Goal: Information Seeking & Learning: Learn about a topic

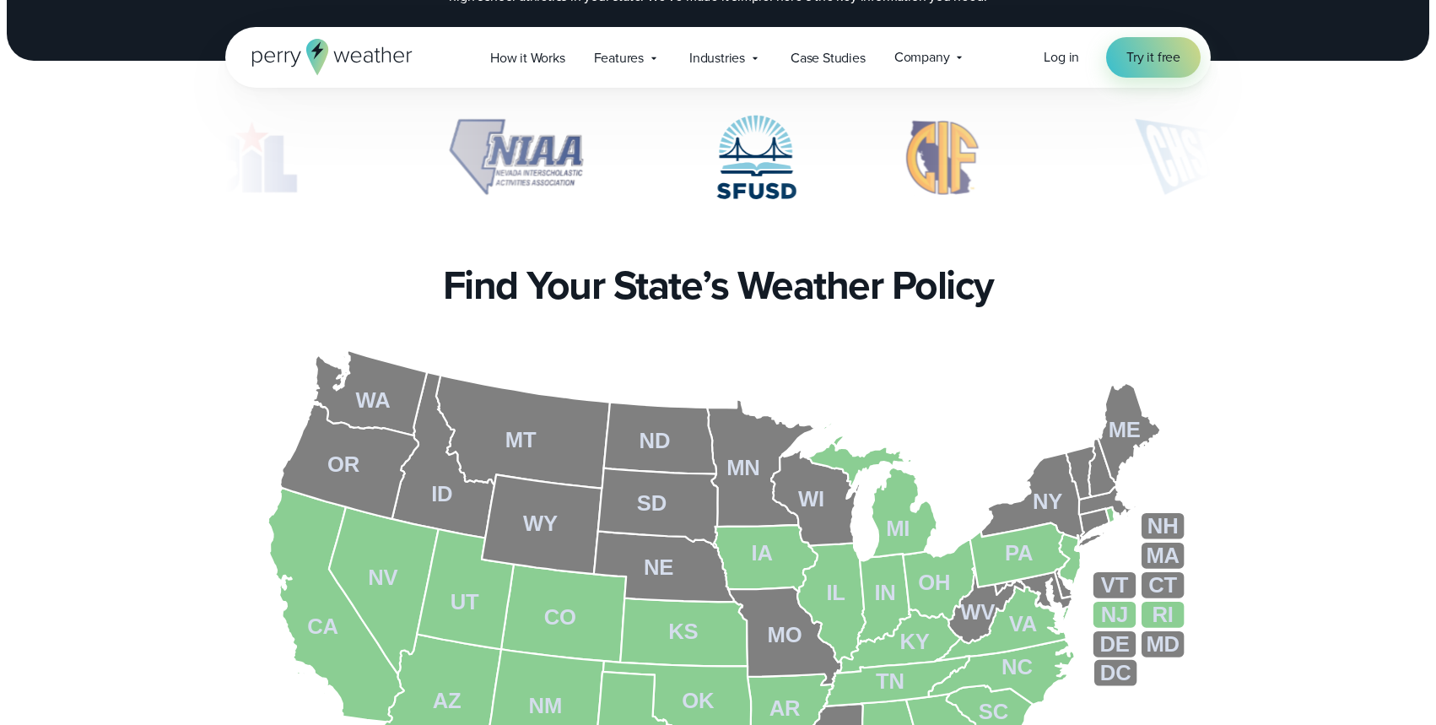
scroll to position [462, 0]
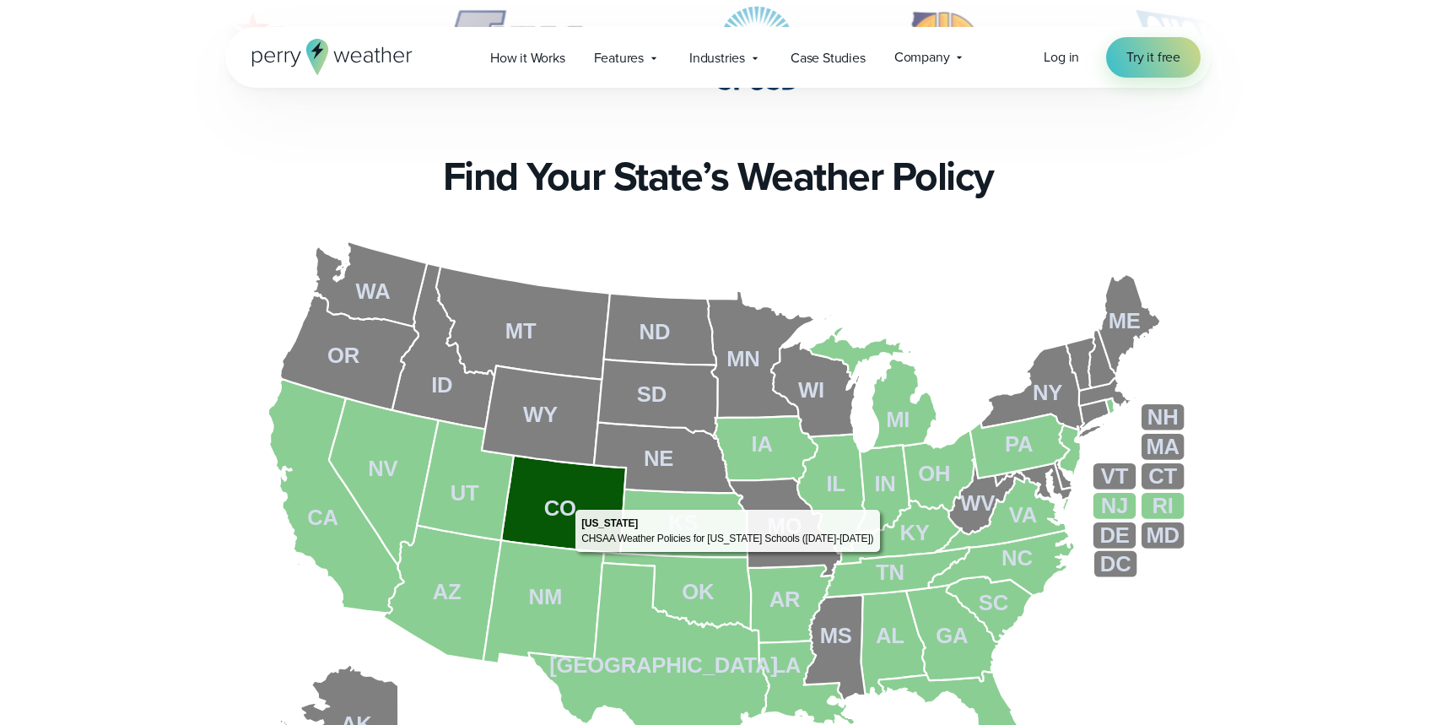
click at [567, 505] on tspan "CO" at bounding box center [560, 507] width 32 height 24
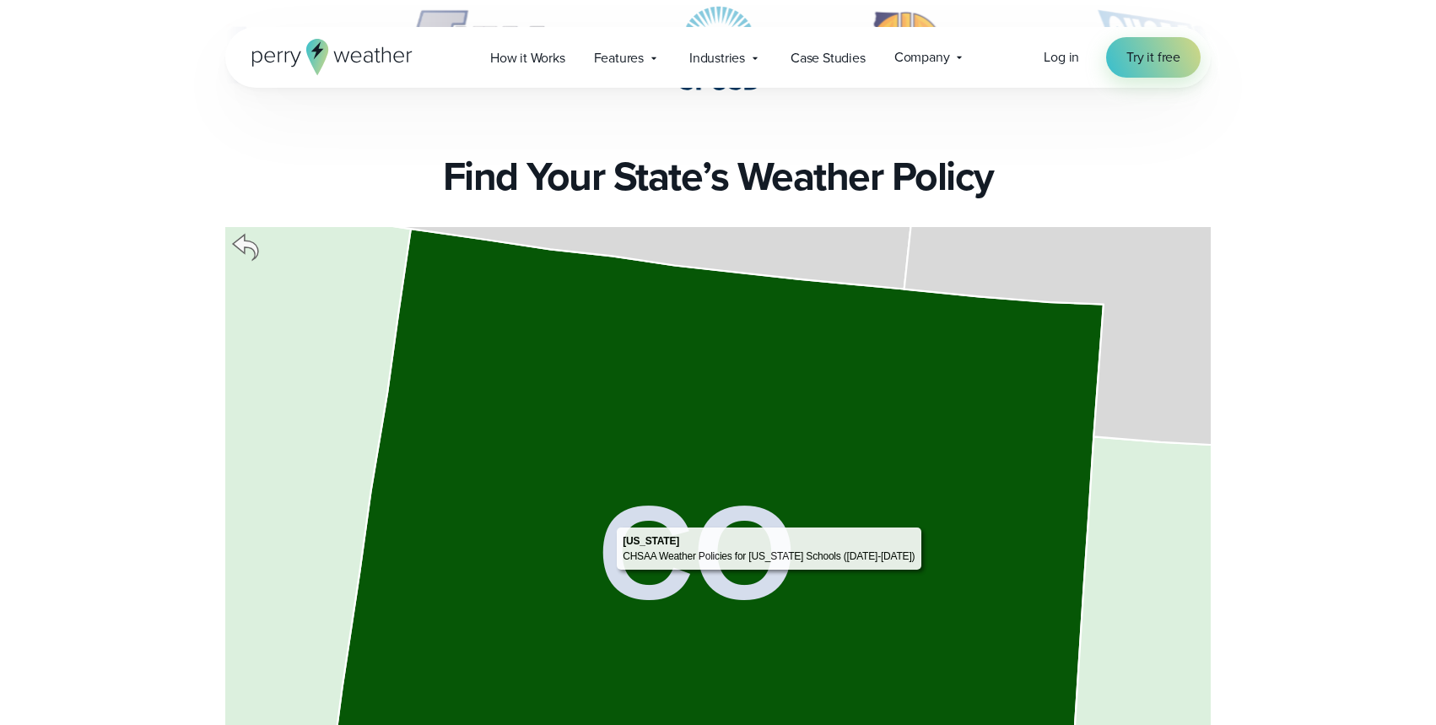
click at [609, 522] on tspan "CO" at bounding box center [697, 551] width 198 height 149
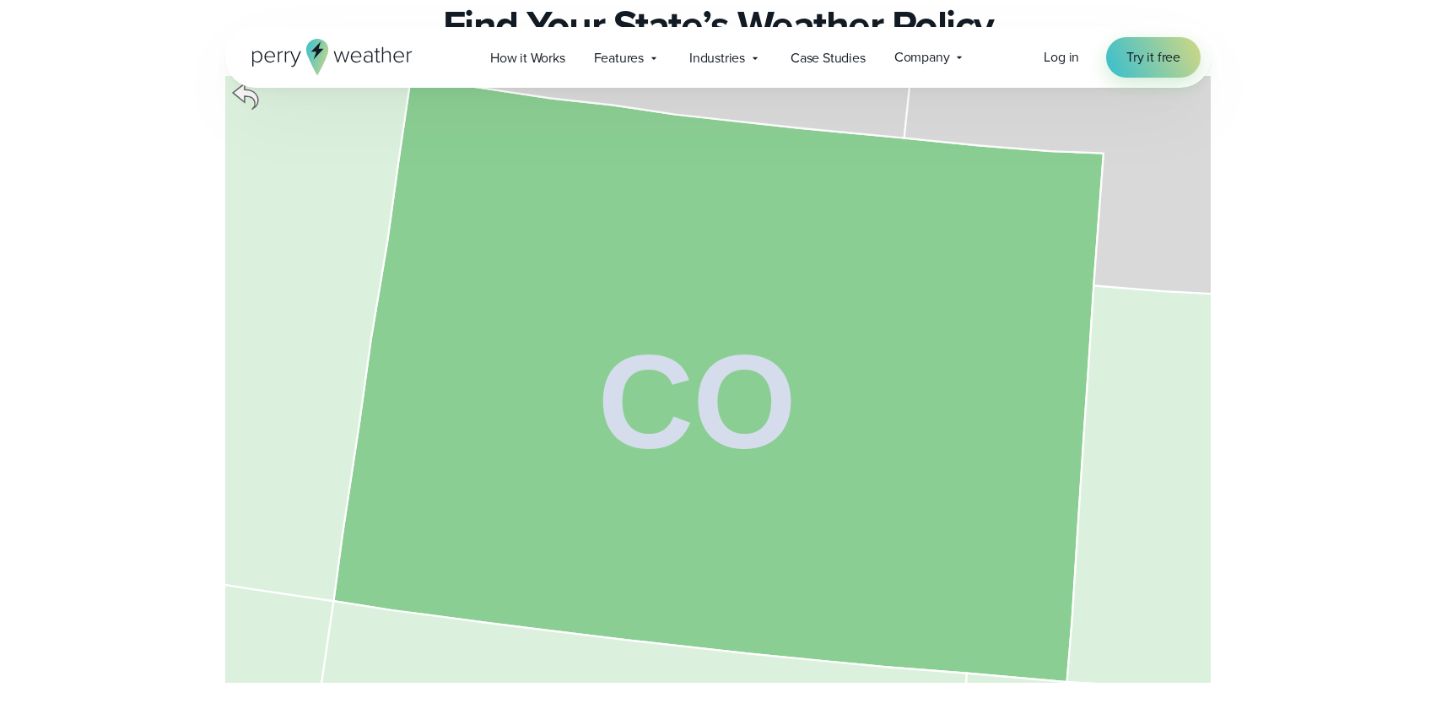
scroll to position [554, 0]
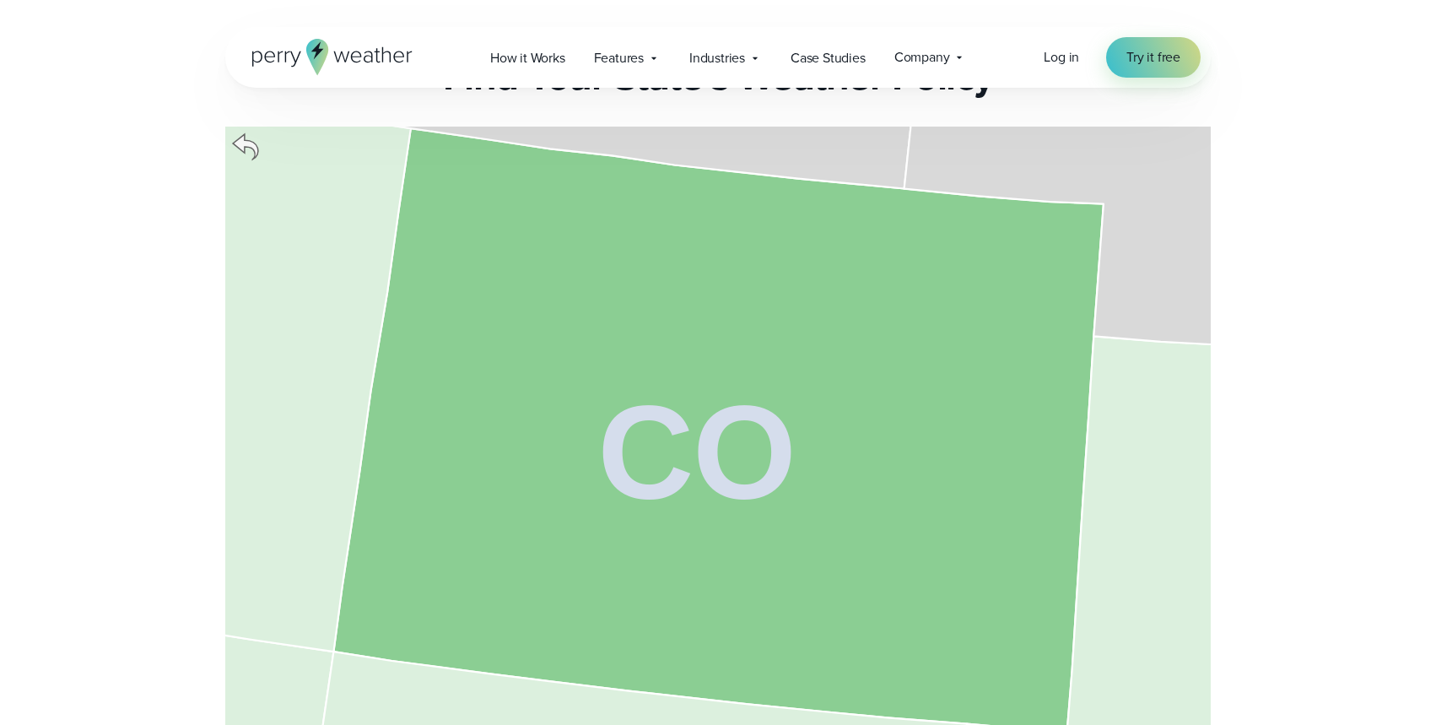
click at [248, 140] on icon at bounding box center [245, 146] width 25 height 25
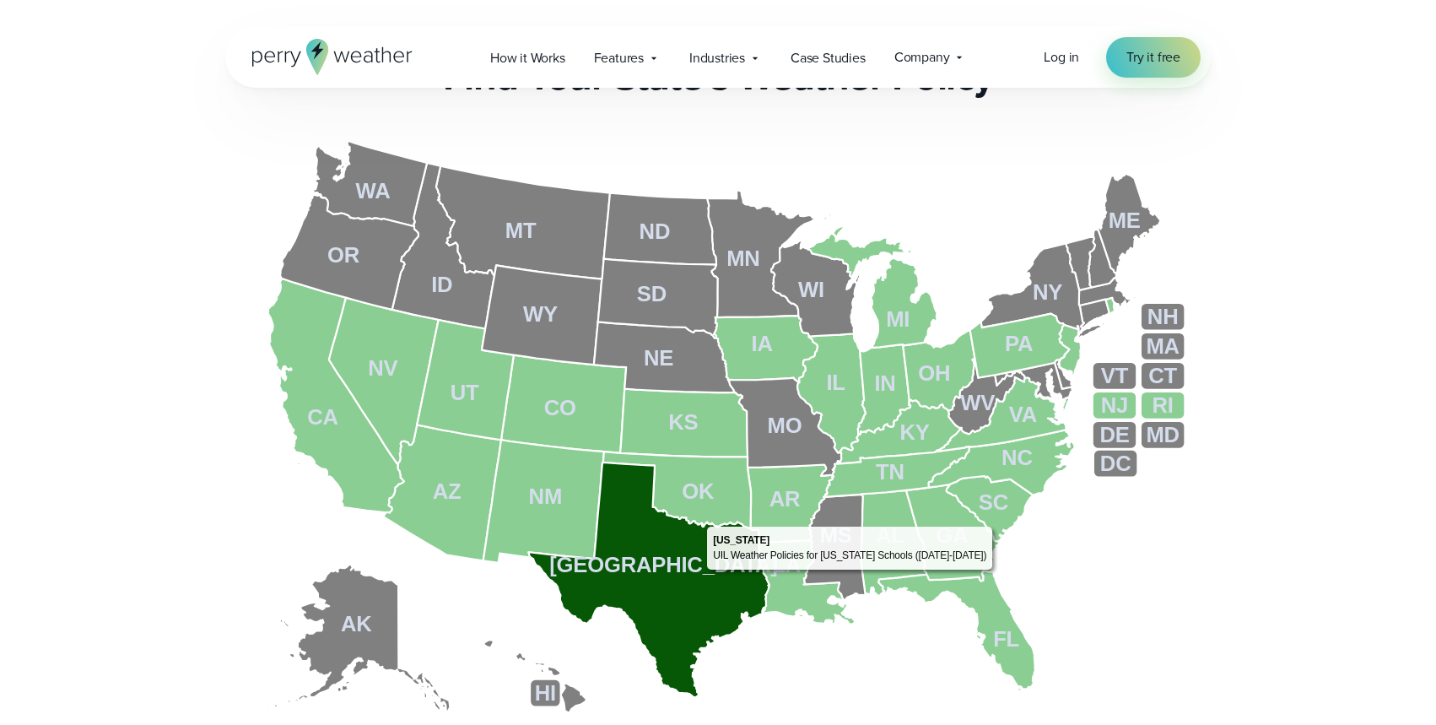
click at [701, 573] on icon at bounding box center [649, 580] width 241 height 235
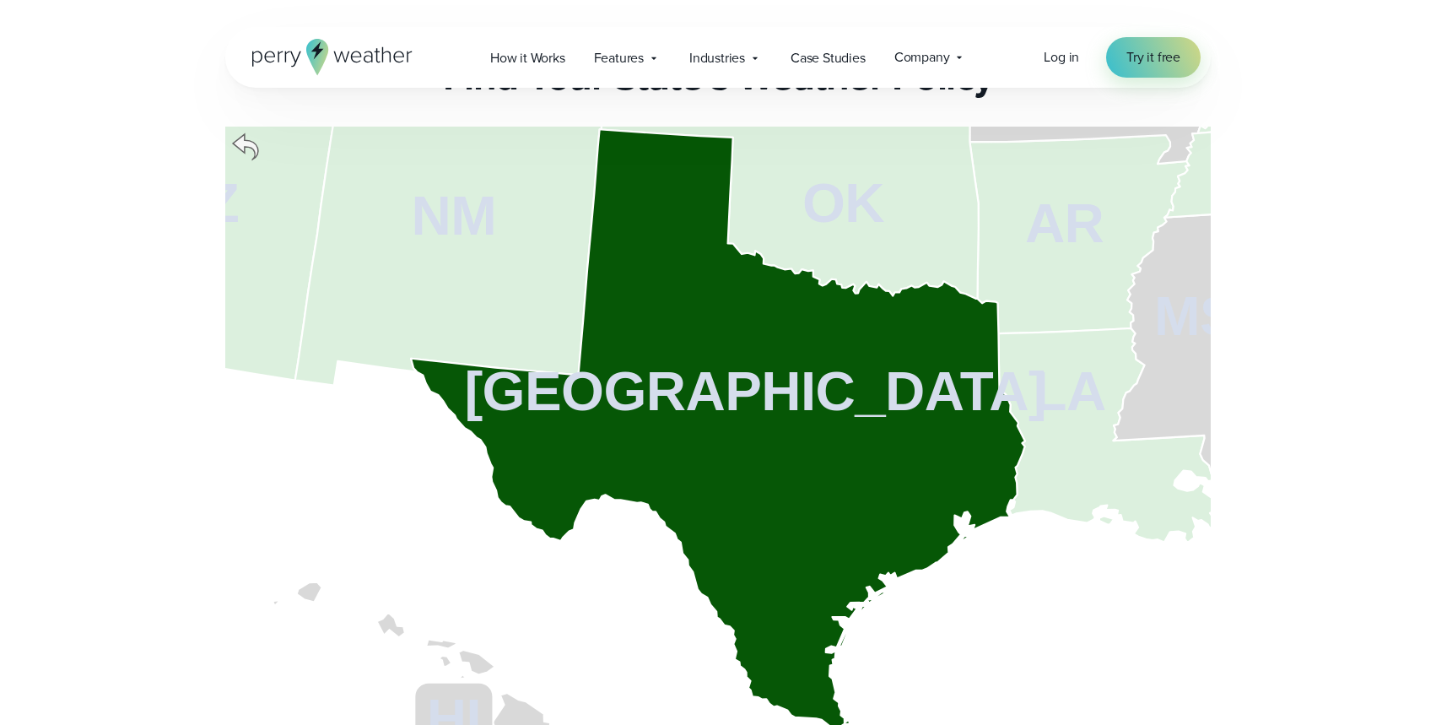
click at [732, 435] on icon at bounding box center [718, 429] width 614 height 601
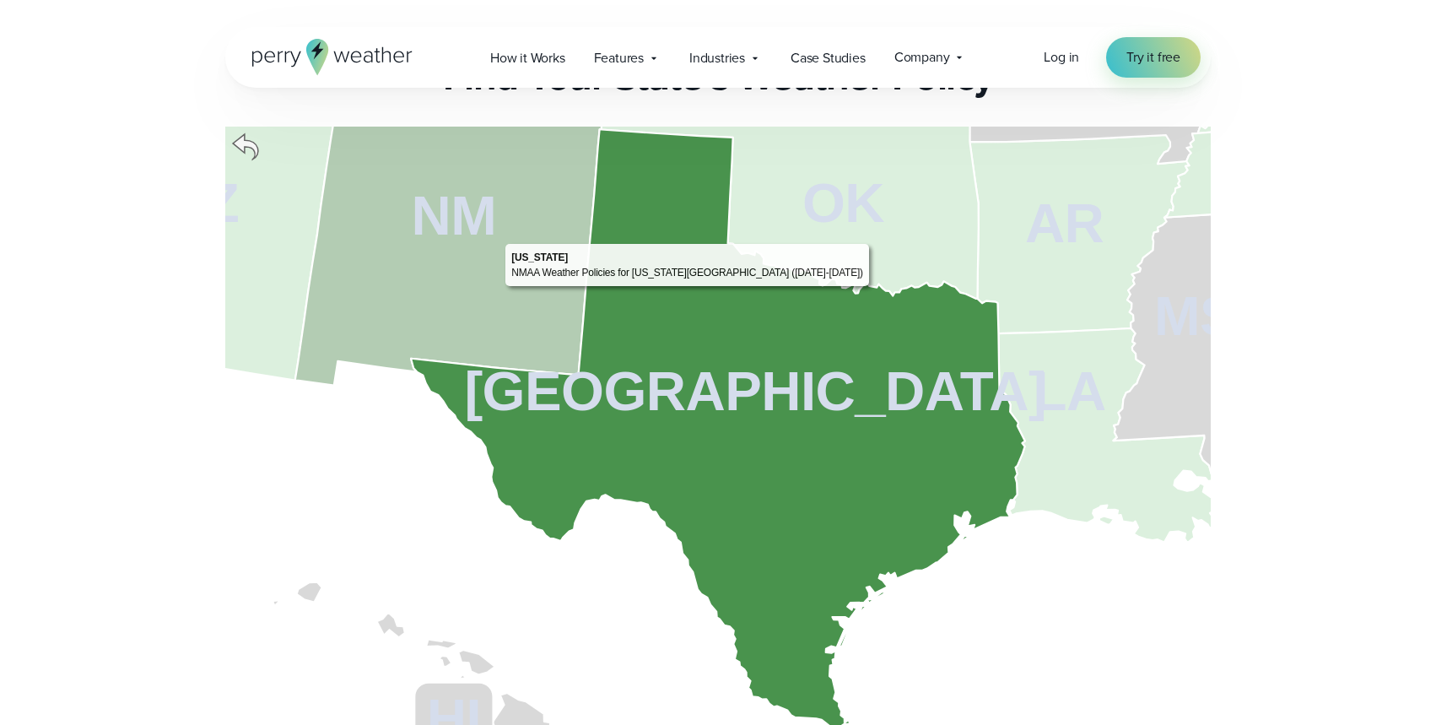
click at [487, 235] on tspan "NM" at bounding box center [454, 216] width 85 height 62
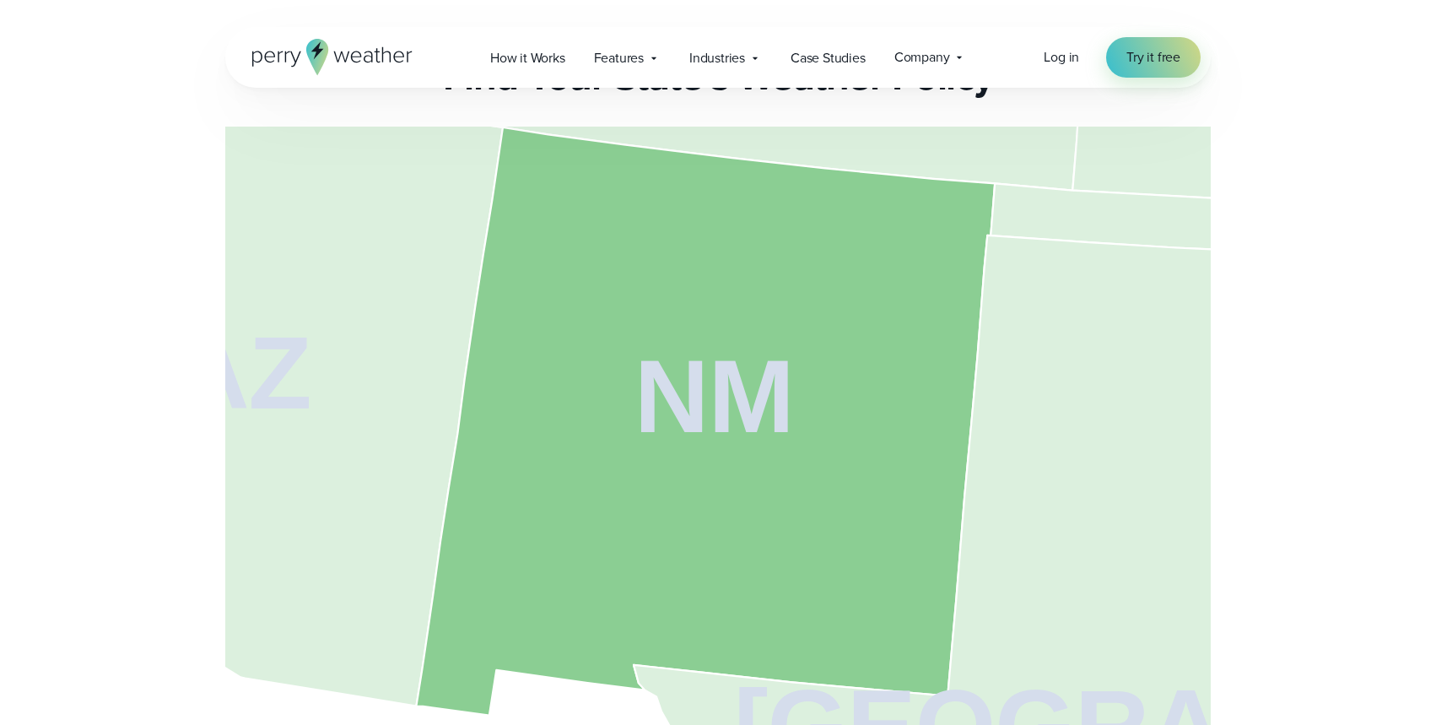
click at [643, 290] on icon at bounding box center [706, 421] width 579 height 588
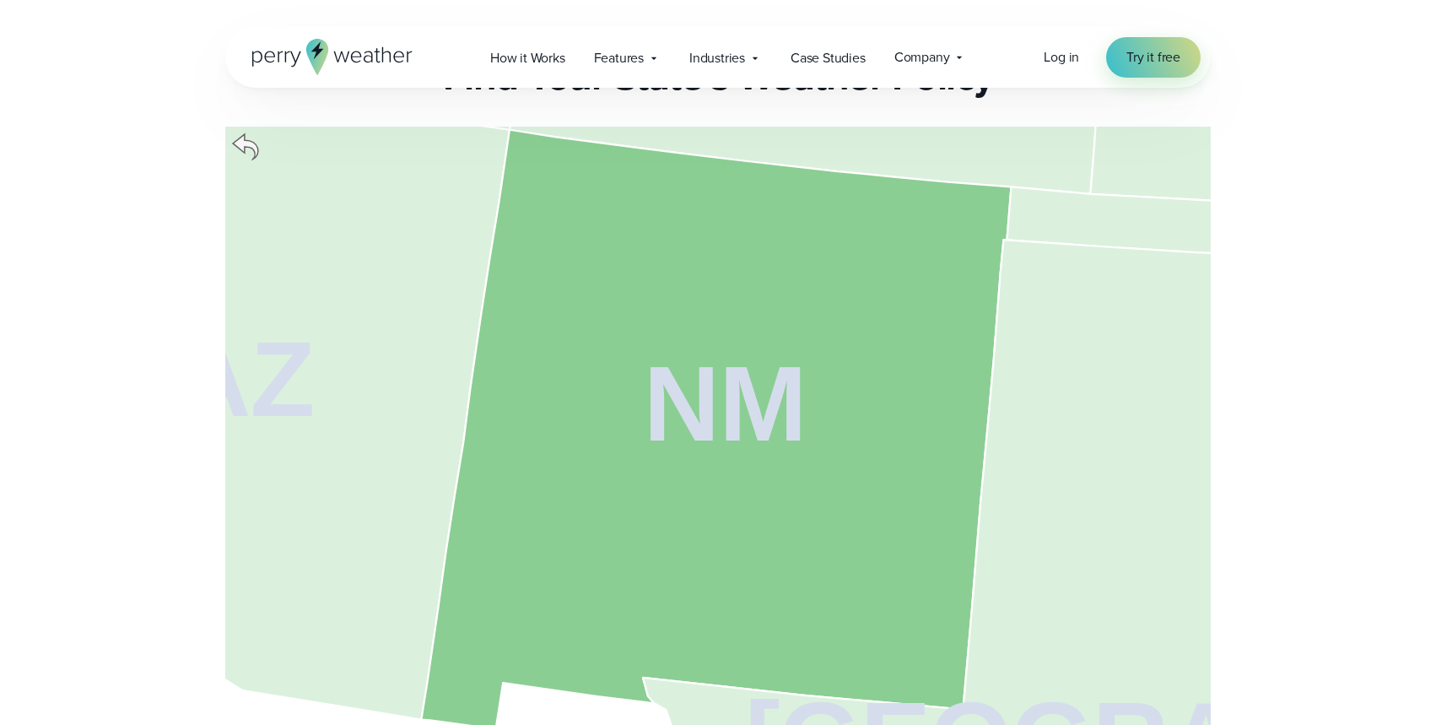
click at [245, 147] on icon at bounding box center [245, 146] width 25 height 25
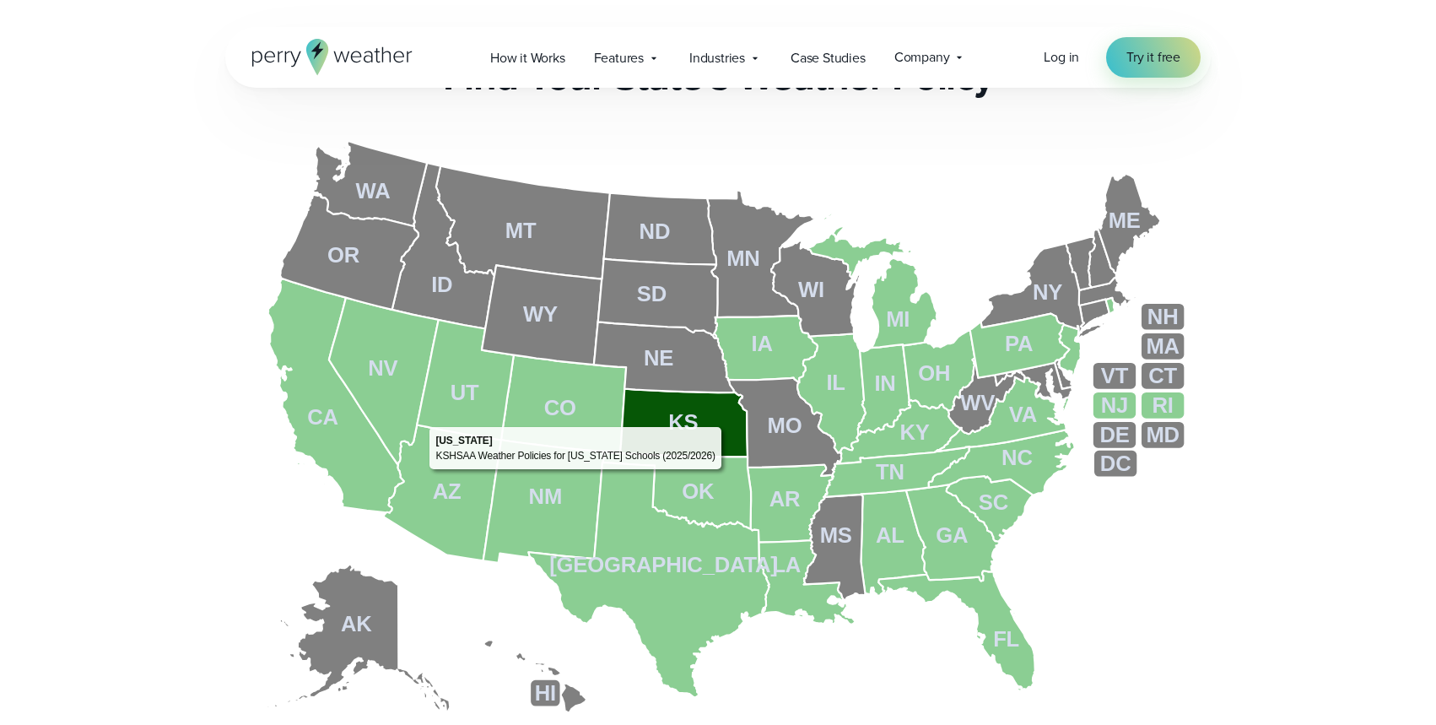
click at [726, 422] on icon at bounding box center [683, 422] width 127 height 68
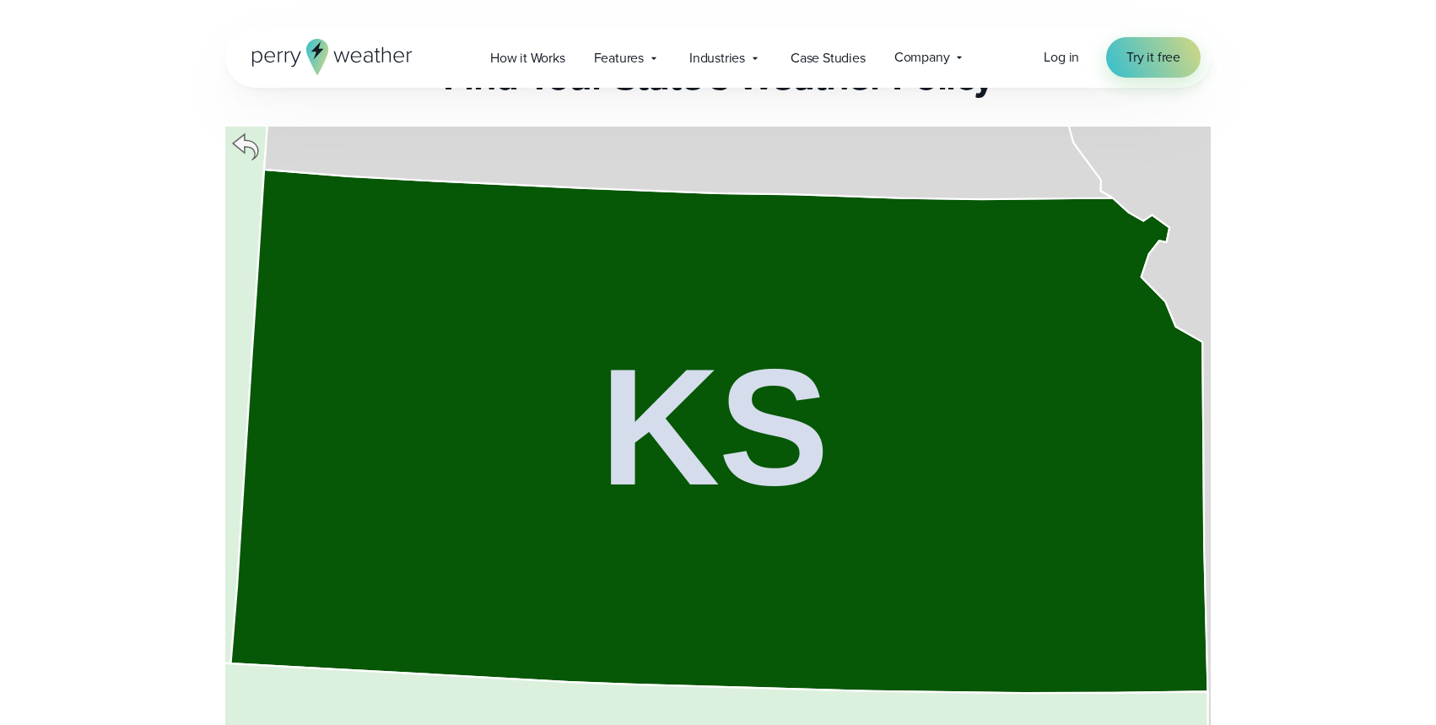
click at [726, 422] on tspan "KS" at bounding box center [714, 426] width 228 height 187
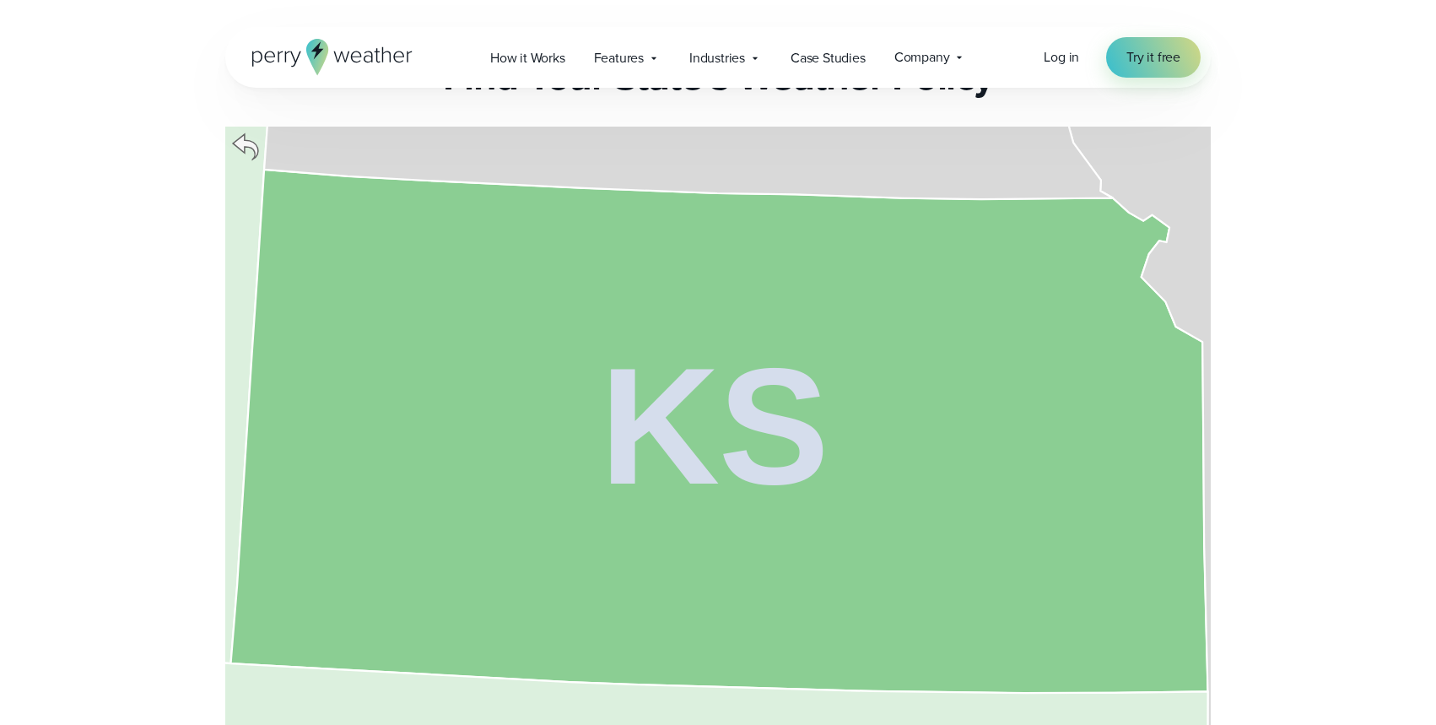
click at [244, 141] on icon at bounding box center [245, 146] width 25 height 25
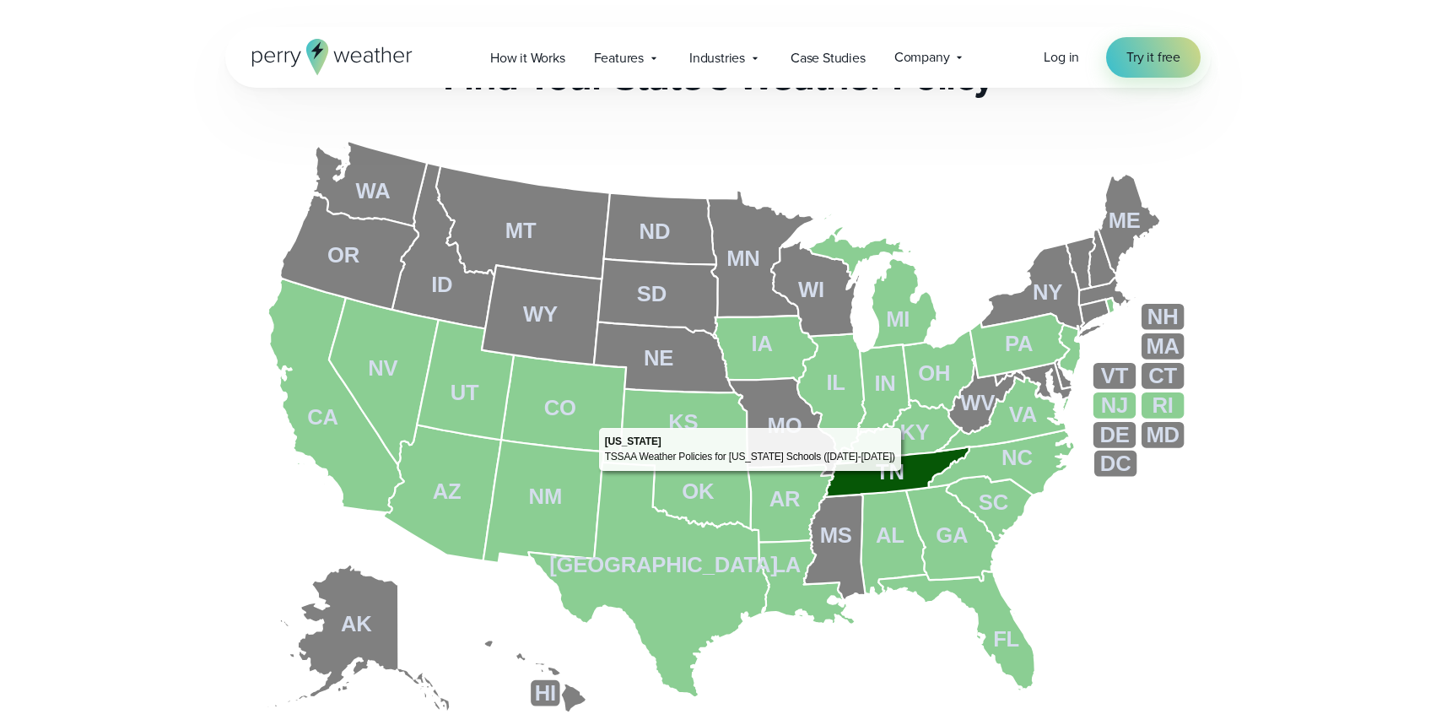
click at [906, 474] on icon at bounding box center [898, 471] width 146 height 51
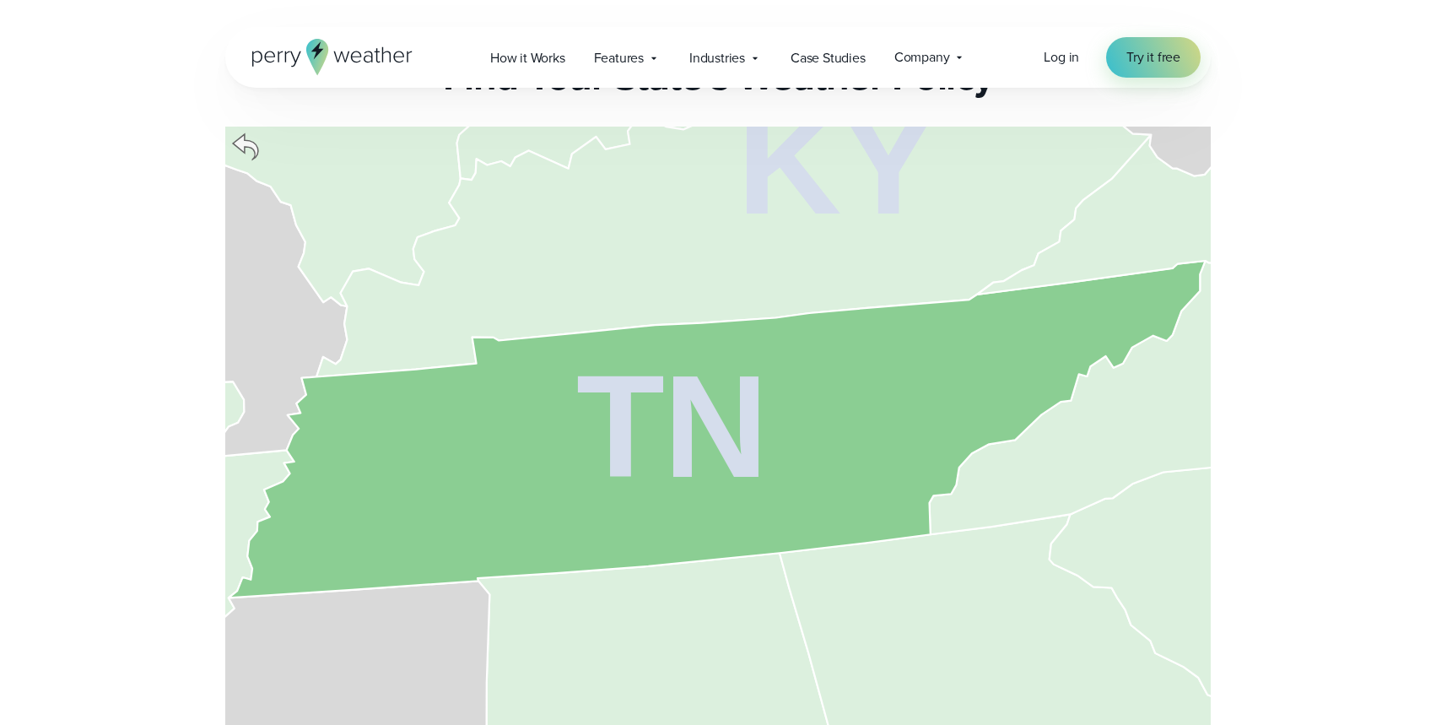
click at [241, 145] on icon at bounding box center [245, 146] width 25 height 25
